Goal: Information Seeking & Learning: Learn about a topic

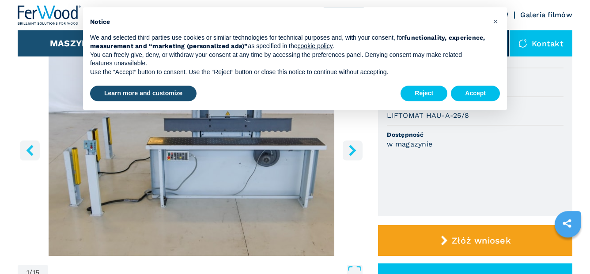
scroll to position [135, 0]
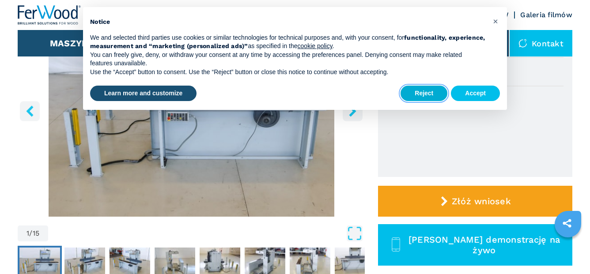
click at [408, 86] on button "Reject" at bounding box center [423, 94] width 47 height 16
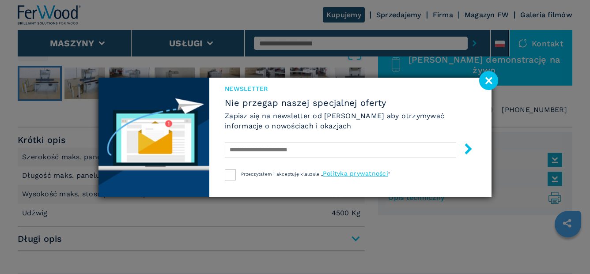
scroll to position [360, 0]
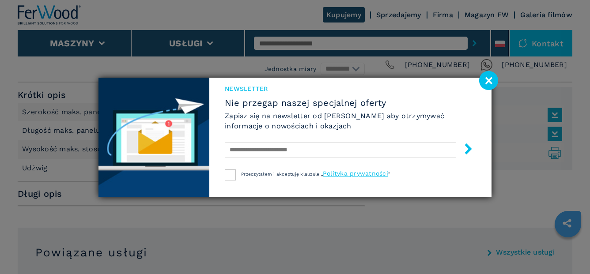
click at [498, 73] on div "Newsletter Nie przegap naszej specjalnej oferty Zapisz się na newsletter od Fer…" at bounding box center [295, 137] width 590 height 274
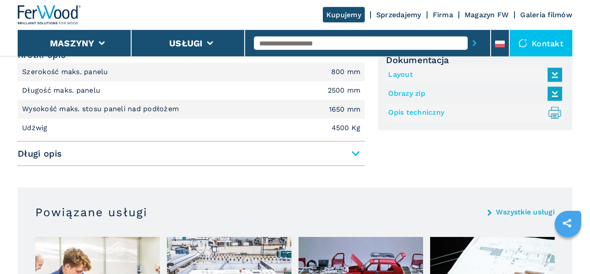
scroll to position [405, 0]
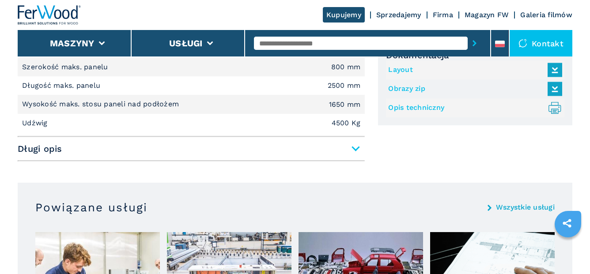
click at [364, 155] on span "Długi opis" at bounding box center [191, 149] width 347 height 16
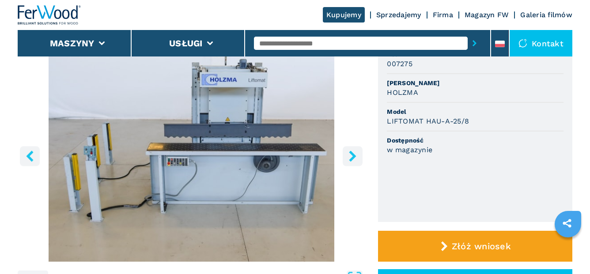
scroll to position [45, 0]
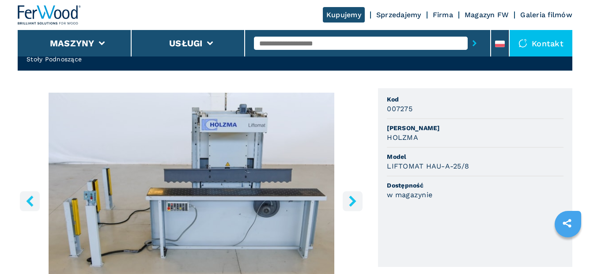
click at [359, 204] on button "right-button" at bounding box center [353, 201] width 20 height 20
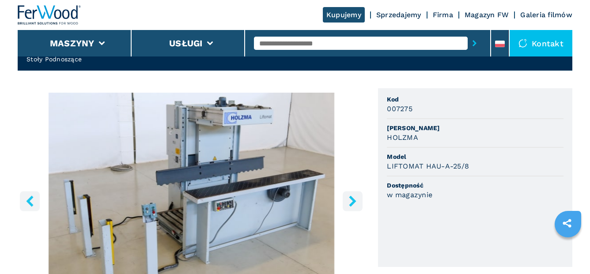
click at [359, 204] on button "right-button" at bounding box center [353, 201] width 20 height 20
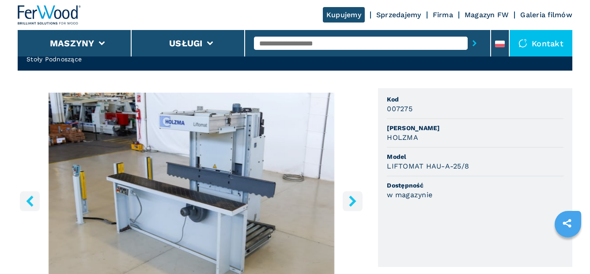
click at [359, 204] on button "right-button" at bounding box center [353, 201] width 20 height 20
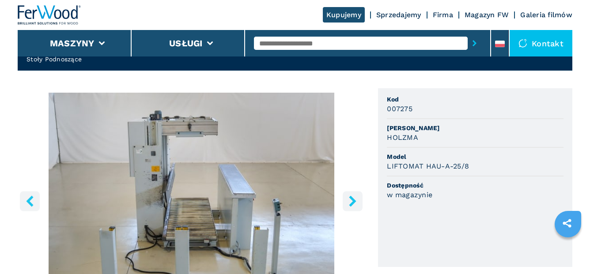
click at [359, 204] on button "right-button" at bounding box center [353, 201] width 20 height 20
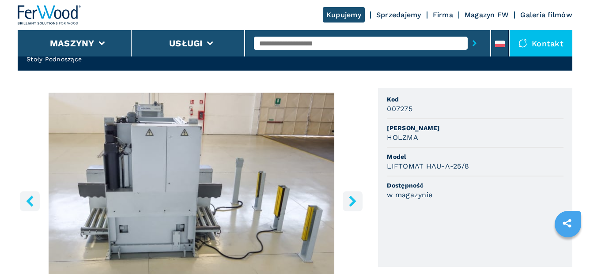
click at [359, 204] on button "right-button" at bounding box center [353, 201] width 20 height 20
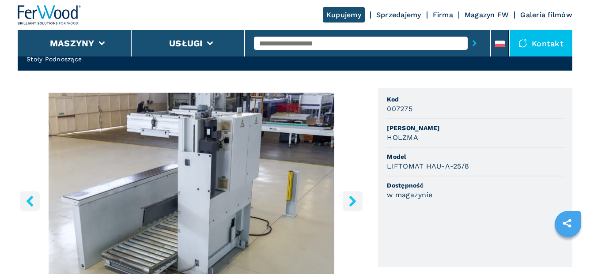
click at [351, 200] on icon "right-button" at bounding box center [352, 201] width 11 height 11
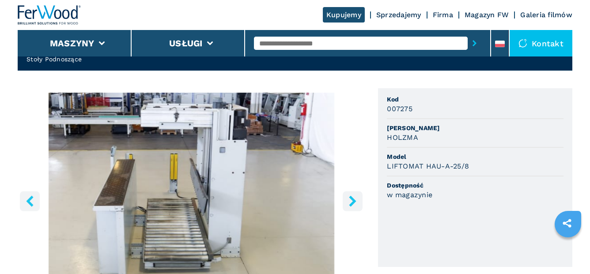
click at [351, 200] on icon "right-button" at bounding box center [352, 201] width 11 height 11
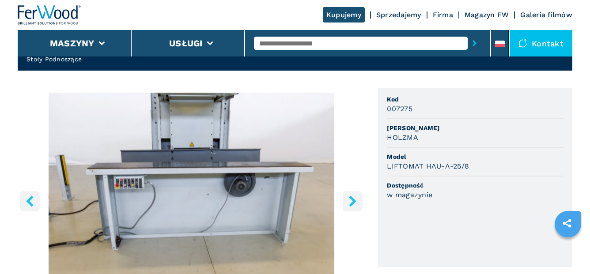
click at [351, 200] on icon "right-button" at bounding box center [352, 201] width 11 height 11
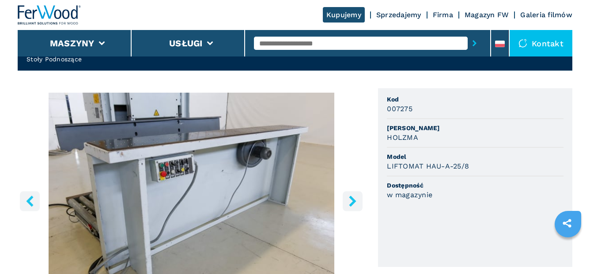
click at [351, 200] on icon "right-button" at bounding box center [352, 201] width 11 height 11
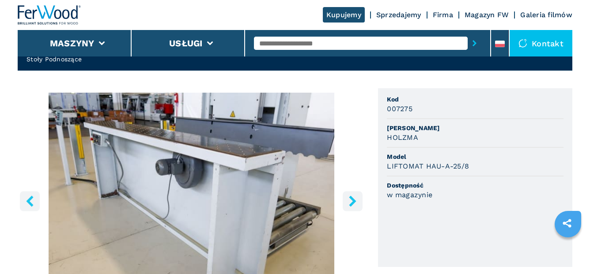
click at [351, 200] on icon "right-button" at bounding box center [352, 201] width 11 height 11
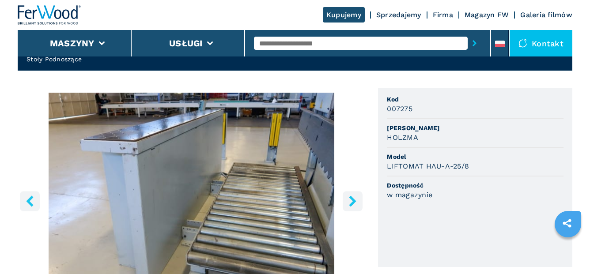
click at [351, 200] on icon "right-button" at bounding box center [352, 201] width 11 height 11
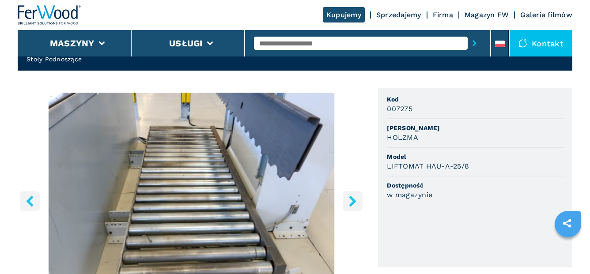
click at [351, 200] on icon "right-button" at bounding box center [352, 201] width 11 height 11
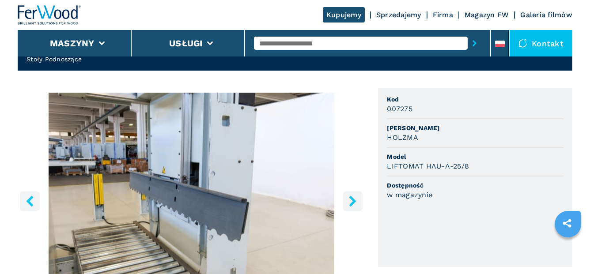
click at [351, 200] on icon "right-button" at bounding box center [352, 201] width 11 height 11
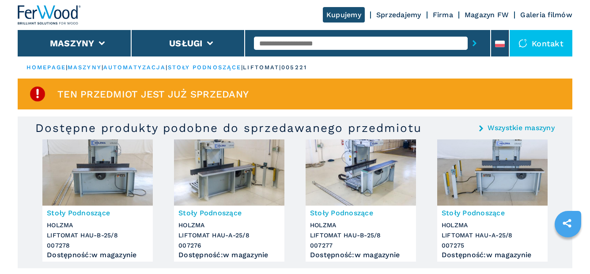
scroll to position [45, 0]
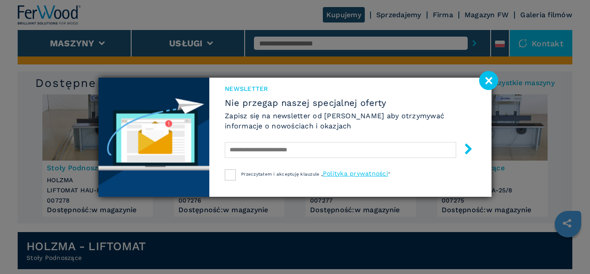
click at [482, 74] on image at bounding box center [488, 80] width 19 height 19
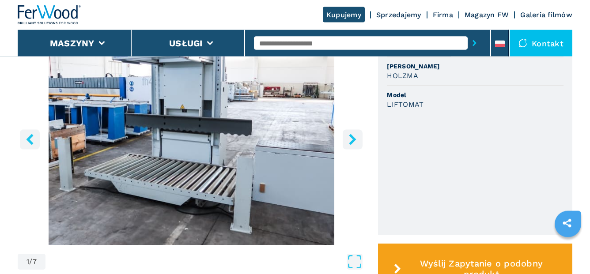
scroll to position [315, 0]
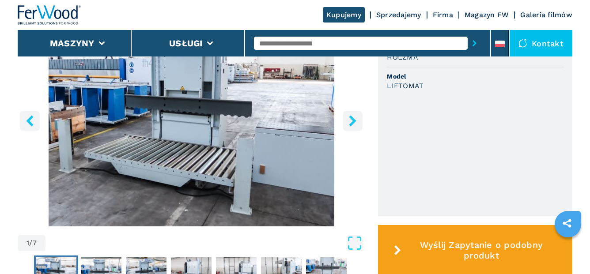
click at [410, 112] on ul "Kod 005221 Marka HOLZMA Model LIFTOMAT" at bounding box center [475, 112] width 194 height 208
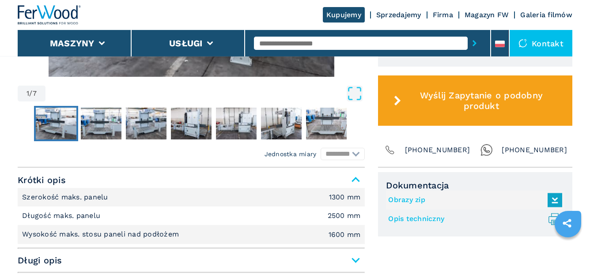
scroll to position [495, 0]
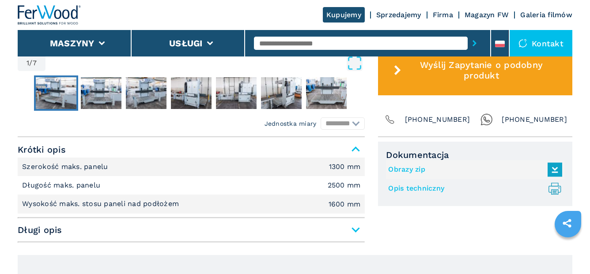
click at [355, 227] on span "Długi opis" at bounding box center [191, 230] width 347 height 16
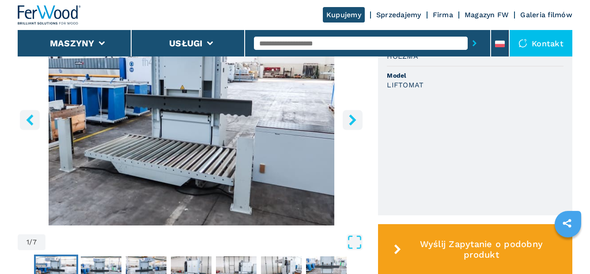
scroll to position [270, 0]
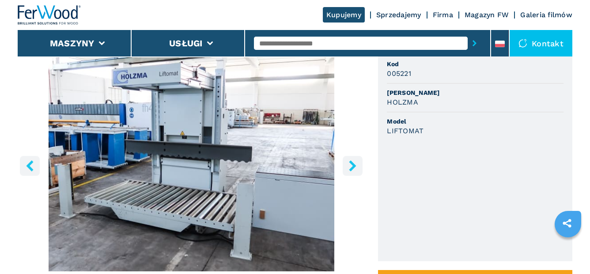
click at [354, 168] on icon "right-button" at bounding box center [352, 165] width 11 height 11
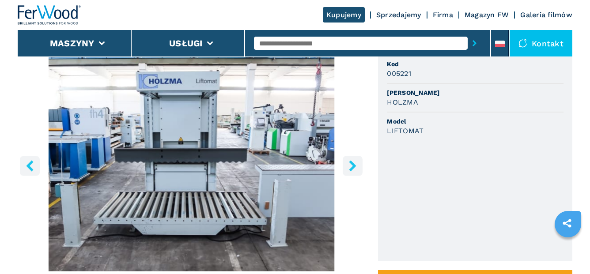
click at [354, 168] on icon "right-button" at bounding box center [352, 165] width 11 height 11
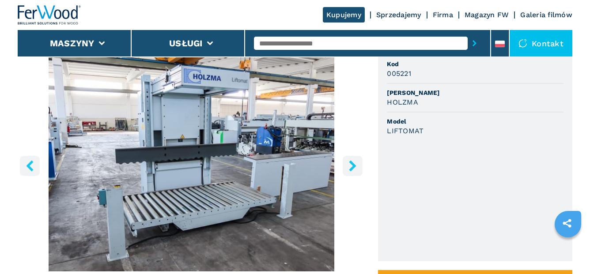
click at [354, 168] on icon "right-button" at bounding box center [352, 165] width 11 height 11
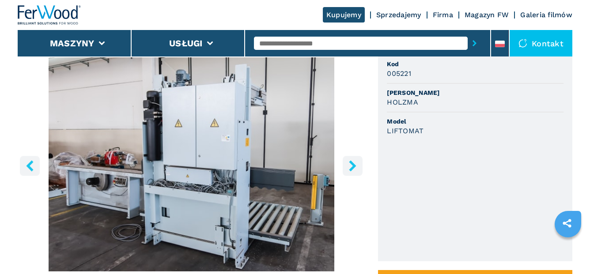
click at [354, 168] on icon "right-button" at bounding box center [352, 165] width 11 height 11
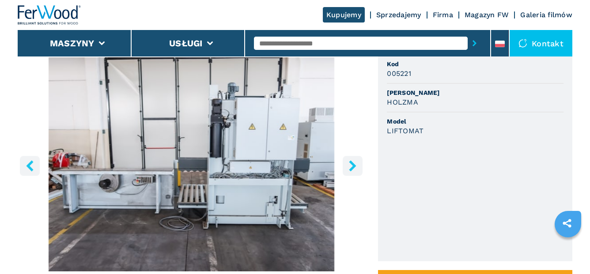
click at [354, 168] on icon "right-button" at bounding box center [352, 165] width 11 height 11
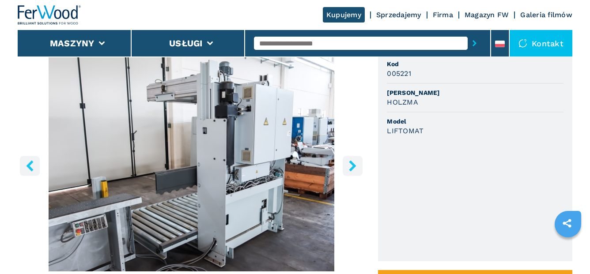
click at [354, 168] on icon "right-button" at bounding box center [352, 165] width 11 height 11
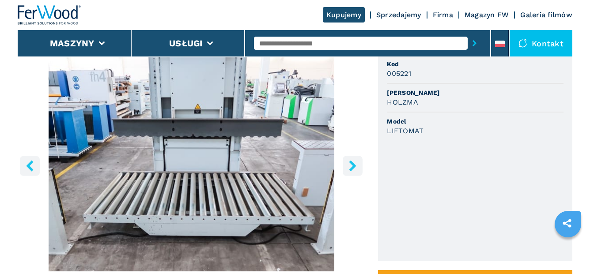
click at [354, 168] on icon "right-button" at bounding box center [352, 165] width 11 height 11
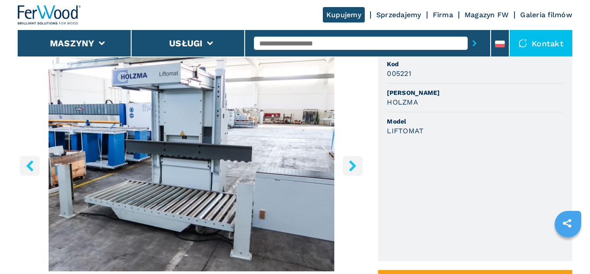
click at [354, 168] on icon "right-button" at bounding box center [352, 165] width 11 height 11
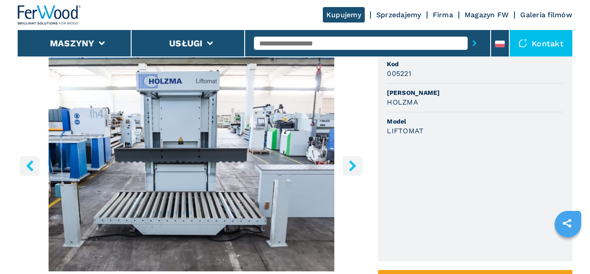
click at [354, 168] on icon "right-button" at bounding box center [352, 165] width 11 height 11
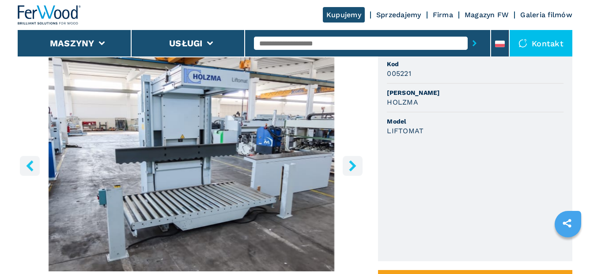
click at [354, 168] on icon "right-button" at bounding box center [352, 165] width 11 height 11
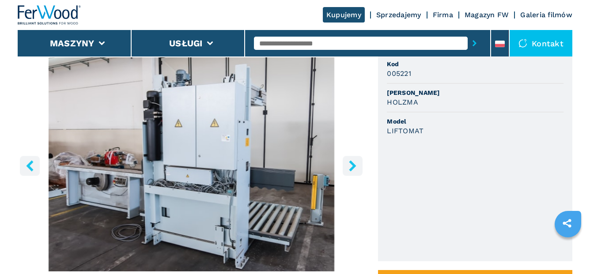
click at [354, 168] on icon "right-button" at bounding box center [352, 165] width 11 height 11
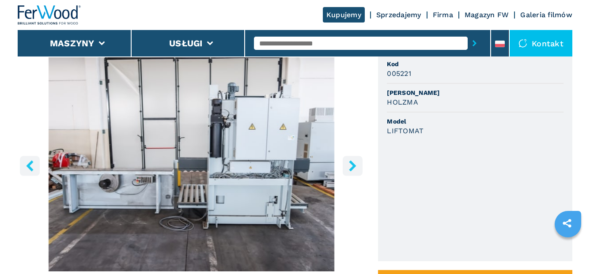
click at [354, 168] on icon "right-button" at bounding box center [352, 165] width 11 height 11
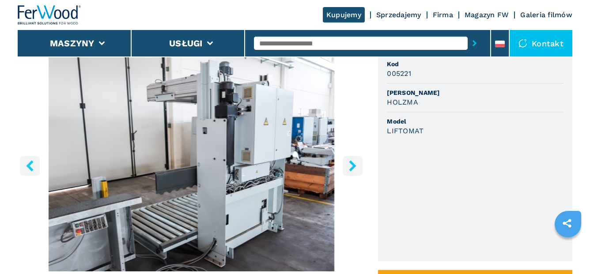
click at [354, 168] on icon "right-button" at bounding box center [352, 165] width 11 height 11
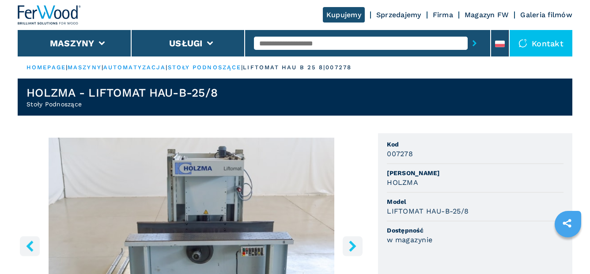
scroll to position [135, 0]
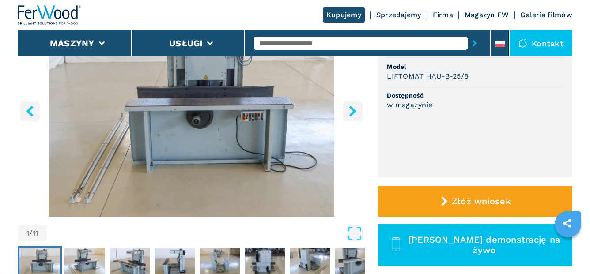
click at [357, 121] on img "Go to Slide 1" at bounding box center [191, 110] width 347 height 214
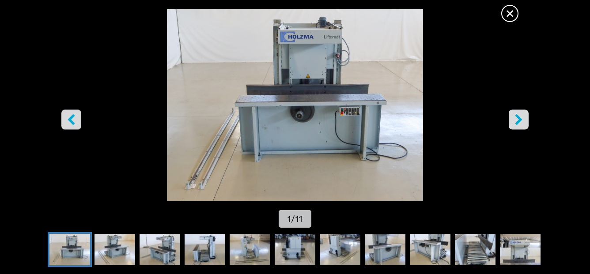
click at [499, 15] on img "Go to Slide 1" at bounding box center [295, 105] width 531 height 192
click at [513, 12] on span "×" at bounding box center [509, 11] width 15 height 15
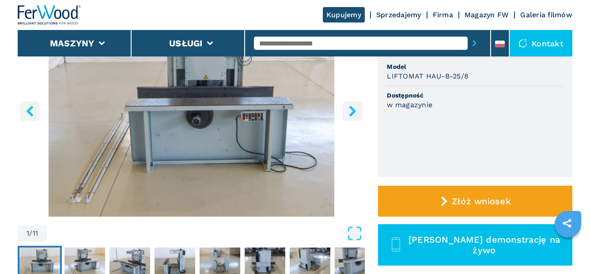
click at [346, 106] on button "right-button" at bounding box center [353, 111] width 20 height 20
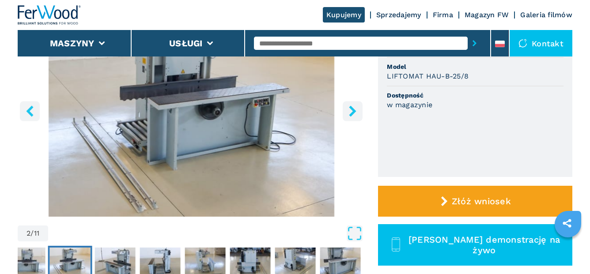
click at [346, 106] on button "right-button" at bounding box center [353, 111] width 20 height 20
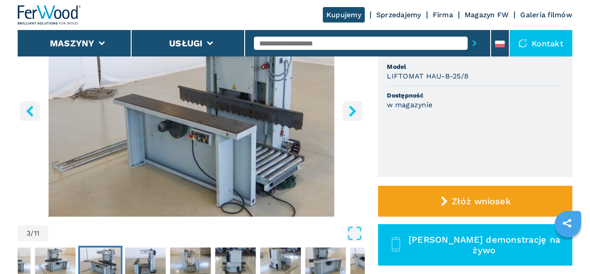
click at [346, 106] on button "right-button" at bounding box center [353, 111] width 20 height 20
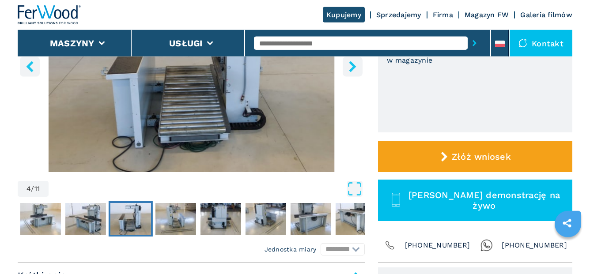
scroll to position [180, 0]
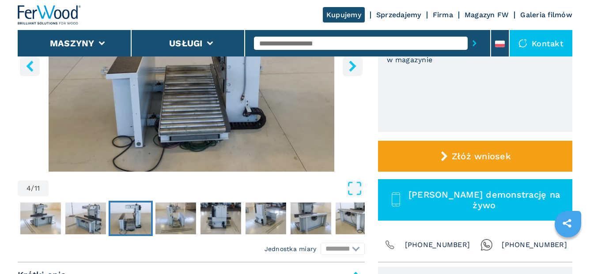
click at [347, 67] on button "right-button" at bounding box center [353, 66] width 20 height 20
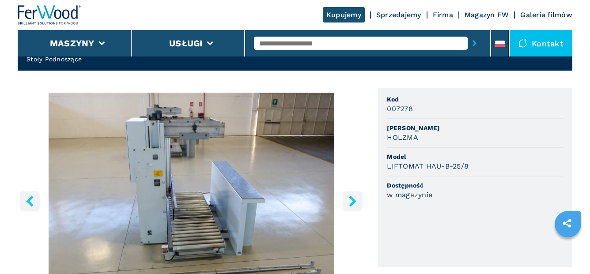
scroll to position [90, 0]
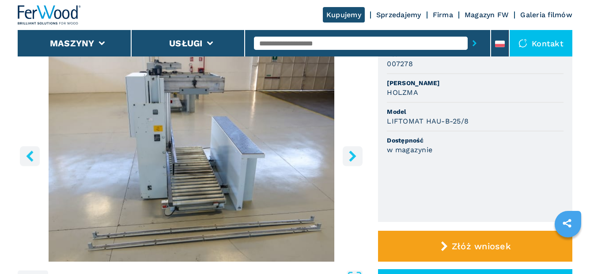
click at [345, 164] on button "right-button" at bounding box center [353, 156] width 20 height 20
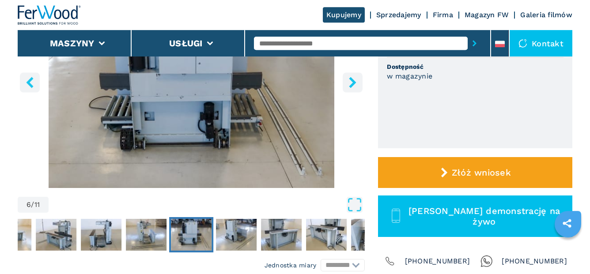
scroll to position [180, 0]
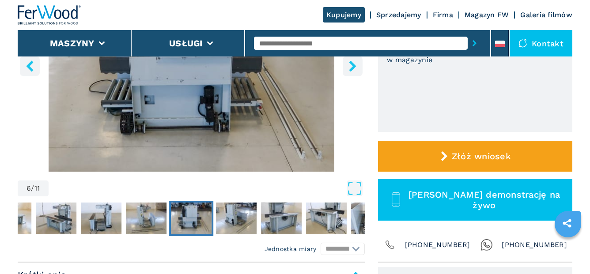
click at [200, 131] on img "Go to Slide 6" at bounding box center [191, 65] width 347 height 214
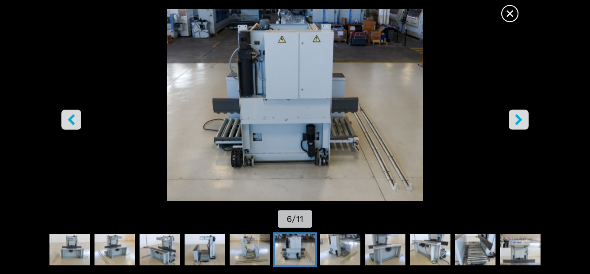
scroll to position [90, 0]
click at [509, 15] on span "×" at bounding box center [509, 11] width 15 height 15
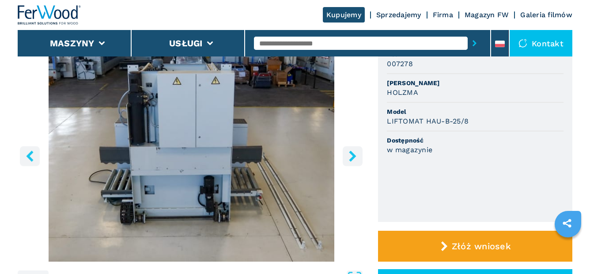
click at [356, 154] on icon "right-button" at bounding box center [352, 156] width 11 height 11
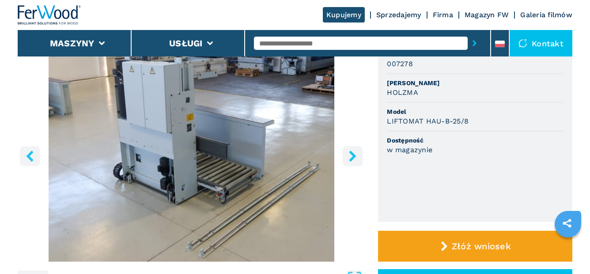
click at [356, 154] on icon "right-button" at bounding box center [352, 156] width 11 height 11
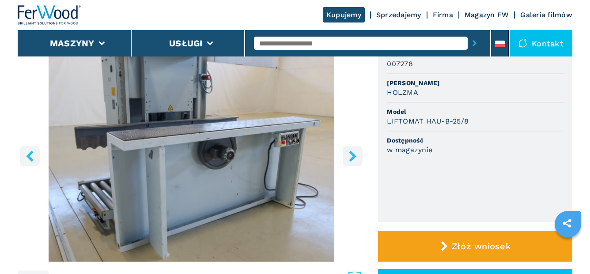
click at [356, 154] on icon "right-button" at bounding box center [352, 156] width 11 height 11
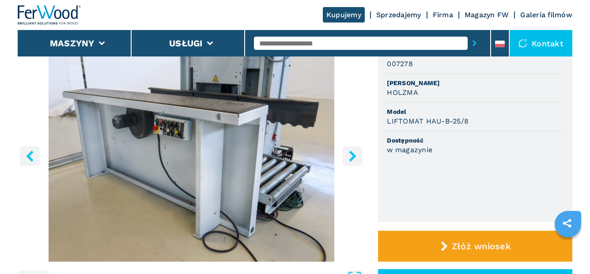
click at [356, 154] on icon "right-button" at bounding box center [352, 156] width 11 height 11
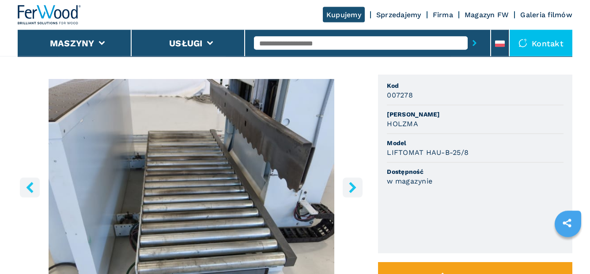
scroll to position [45, 0]
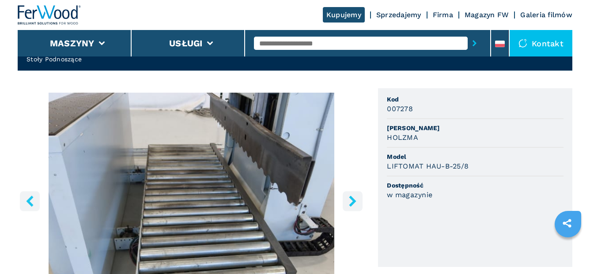
click at [350, 196] on icon "right-button" at bounding box center [352, 201] width 11 height 11
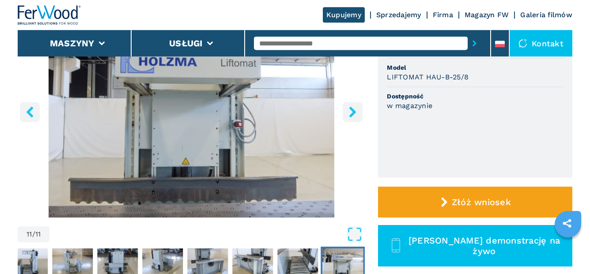
scroll to position [135, 0]
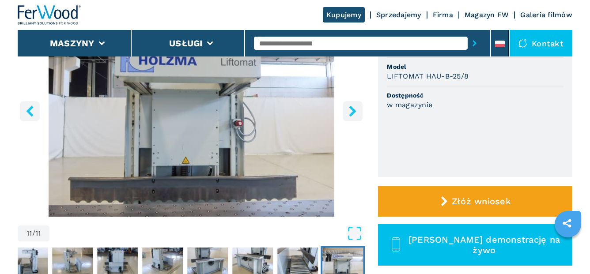
click at [354, 110] on icon "right-button" at bounding box center [352, 111] width 7 height 11
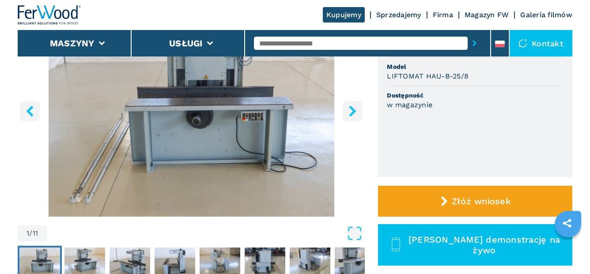
click at [354, 110] on icon "right-button" at bounding box center [352, 111] width 7 height 11
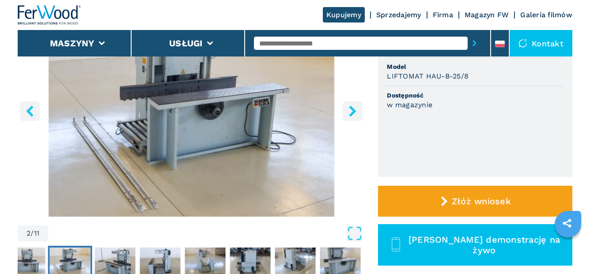
click at [354, 110] on icon "right-button" at bounding box center [352, 111] width 7 height 11
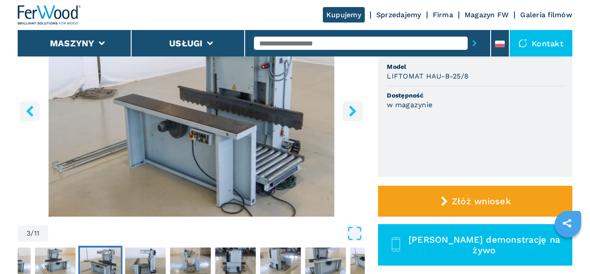
click at [354, 110] on icon "right-button" at bounding box center [352, 111] width 7 height 11
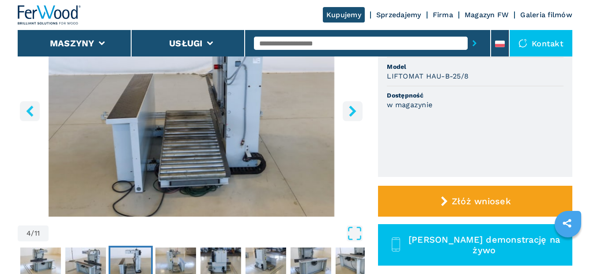
click at [354, 110] on icon "right-button" at bounding box center [352, 111] width 7 height 11
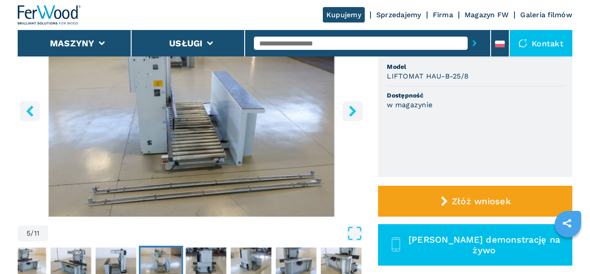
click at [354, 110] on icon "right-button" at bounding box center [352, 111] width 7 height 11
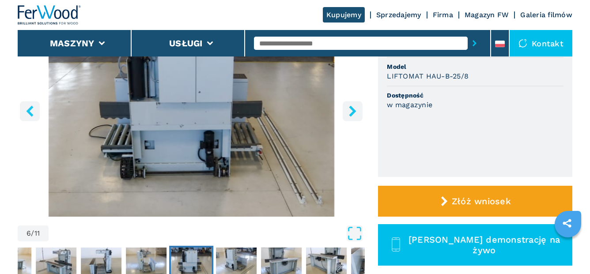
click at [220, 166] on img "Go to Slide 6" at bounding box center [191, 110] width 347 height 214
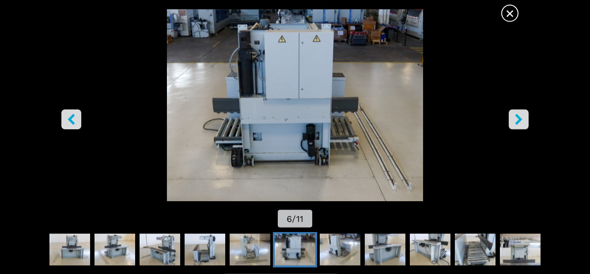
scroll to position [0, 0]
click at [305, 164] on img "Go to Slide 6" at bounding box center [295, 105] width 531 height 192
click at [514, 115] on icon "right-button" at bounding box center [518, 119] width 11 height 11
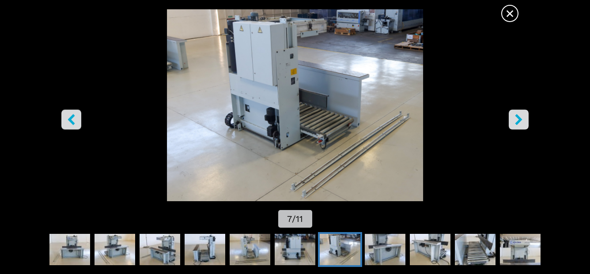
click at [514, 115] on icon "right-button" at bounding box center [518, 119] width 11 height 11
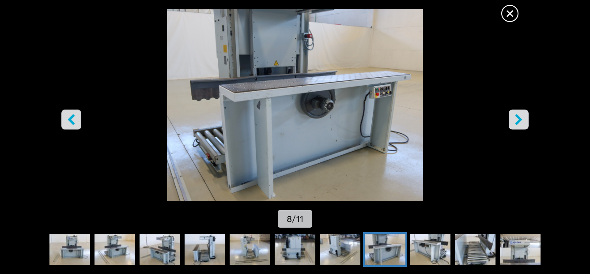
click at [514, 115] on icon "right-button" at bounding box center [518, 119] width 11 height 11
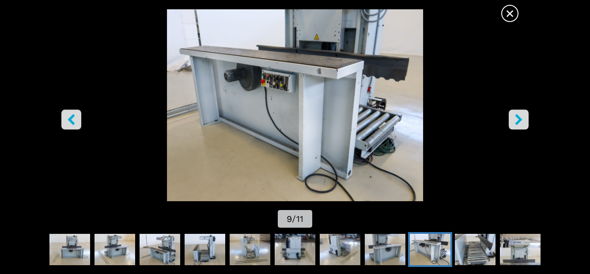
click at [514, 115] on icon "right-button" at bounding box center [518, 119] width 11 height 11
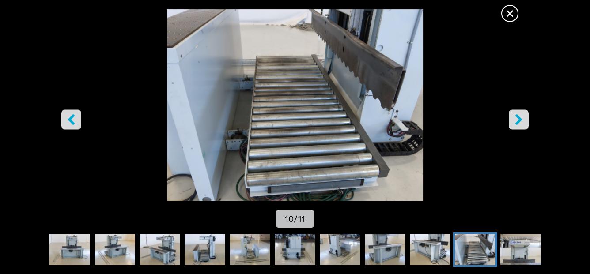
click at [514, 115] on icon "right-button" at bounding box center [518, 119] width 11 height 11
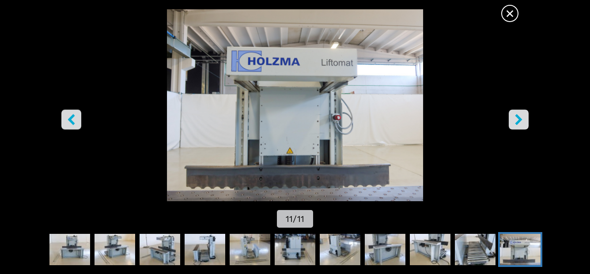
click at [514, 115] on icon "right-button" at bounding box center [518, 119] width 11 height 11
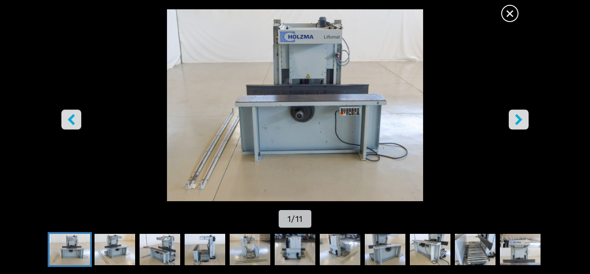
click at [514, 115] on icon "right-button" at bounding box center [518, 119] width 11 height 11
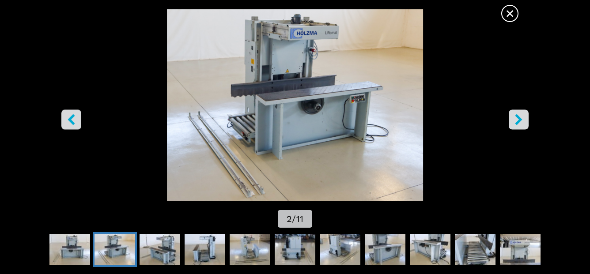
click at [514, 115] on icon "right-button" at bounding box center [518, 119] width 11 height 11
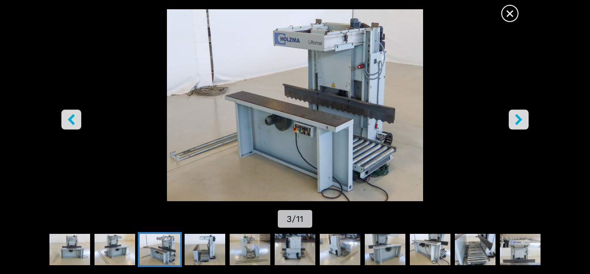
click at [514, 115] on icon "right-button" at bounding box center [518, 119] width 11 height 11
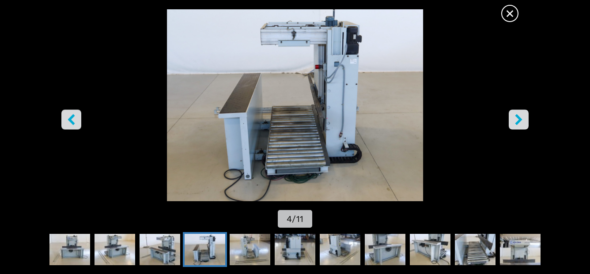
click at [514, 115] on icon "right-button" at bounding box center [518, 119] width 11 height 11
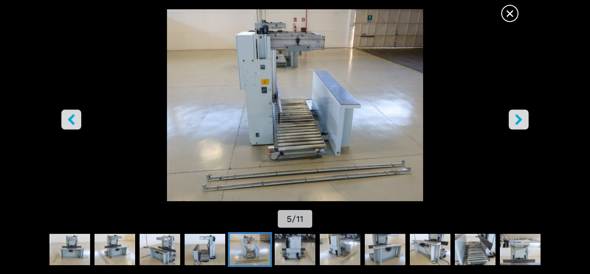
click at [514, 115] on icon "right-button" at bounding box center [518, 119] width 11 height 11
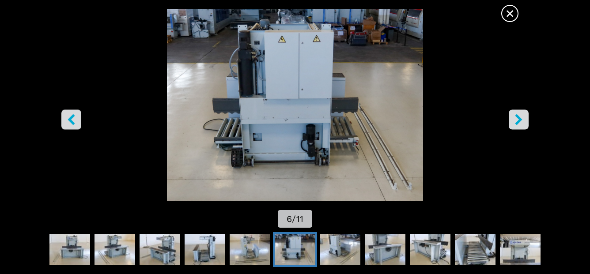
click at [514, 115] on icon "right-button" at bounding box center [518, 119] width 11 height 11
